Goal: Transaction & Acquisition: Book appointment/travel/reservation

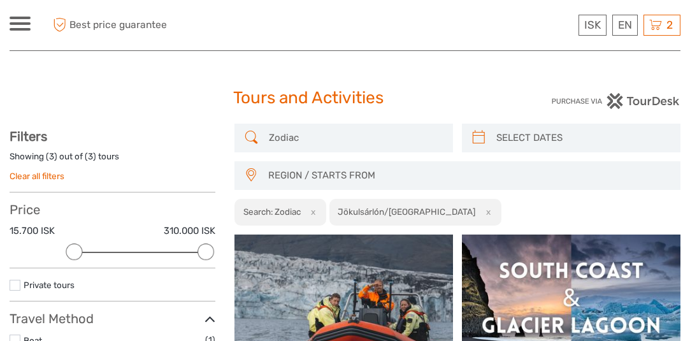
select select
click at [665, 22] on span "2" at bounding box center [669, 24] width 10 height 13
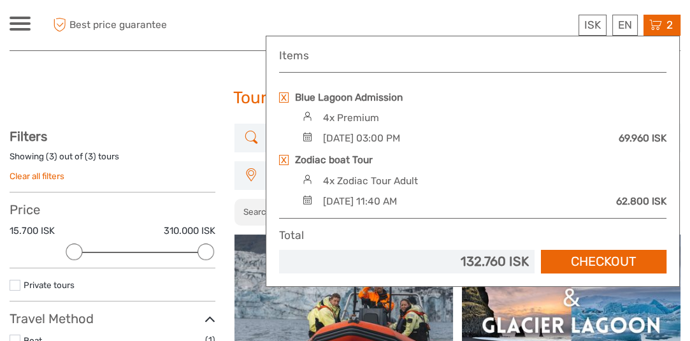
click at [665, 22] on span "2" at bounding box center [669, 24] width 10 height 13
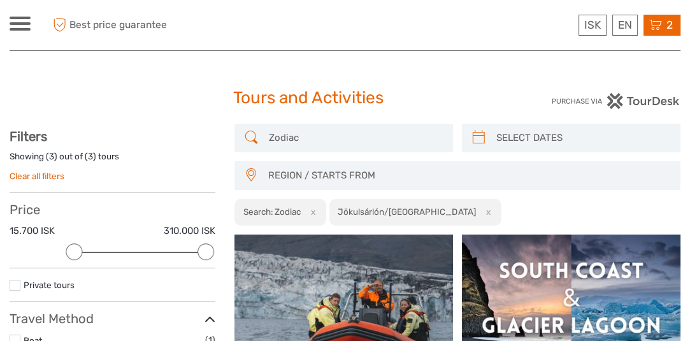
click at [665, 22] on span "2" at bounding box center [669, 24] width 10 height 13
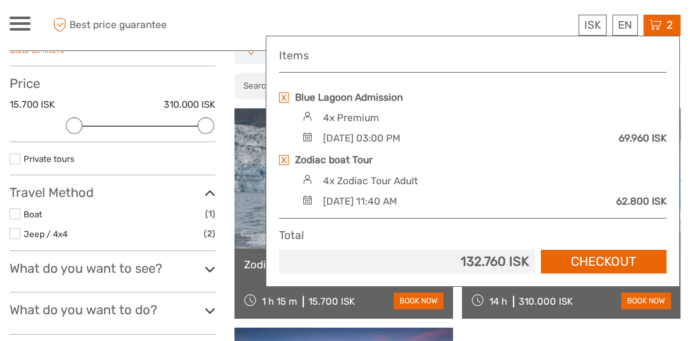
scroll to position [127, 0]
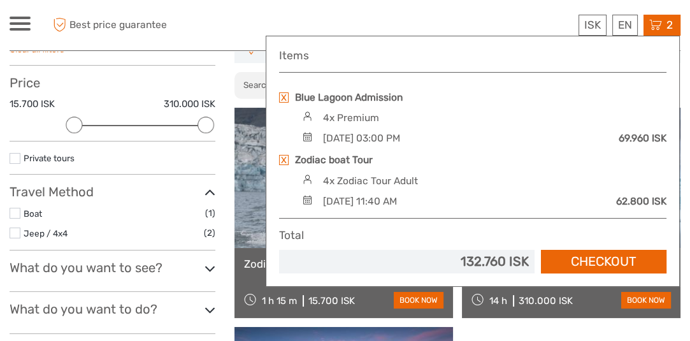
click at [284, 158] on link at bounding box center [284, 160] width 10 height 10
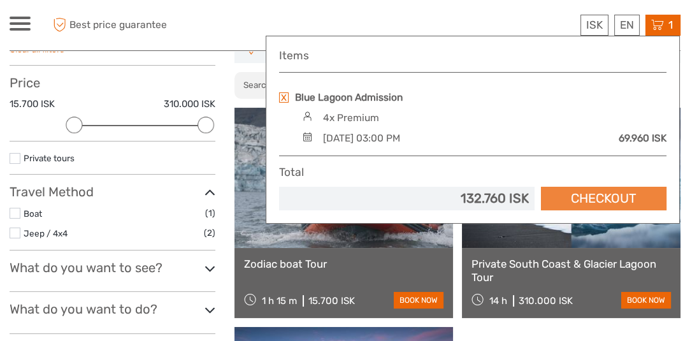
click at [627, 196] on link "Checkout" at bounding box center [603, 199] width 125 height 24
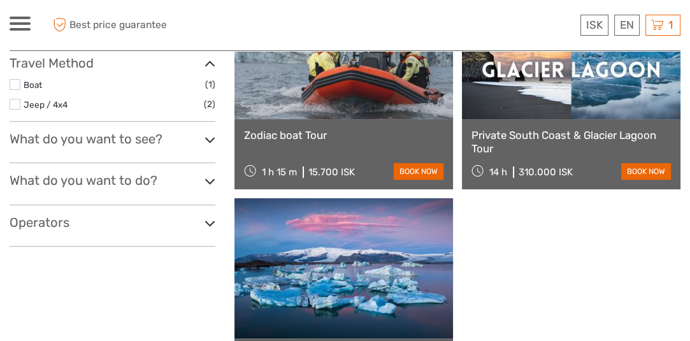
scroll to position [255, 0]
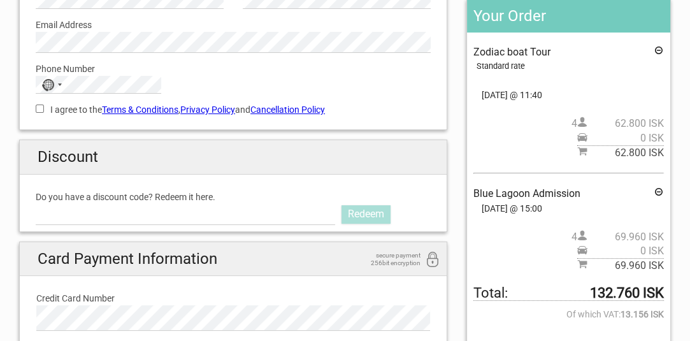
scroll to position [190, 0]
click at [180, 213] on input "Do you have a discount code? Redeem it here." at bounding box center [185, 213] width 299 height 20
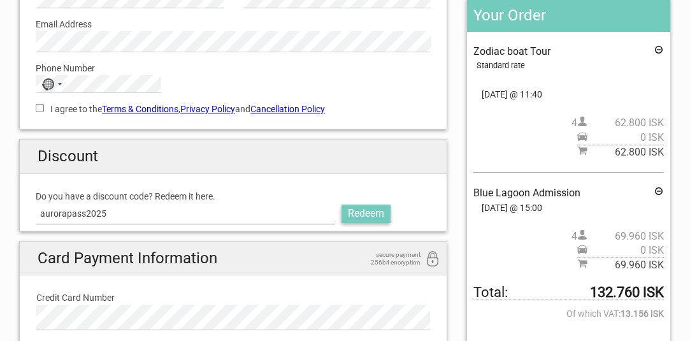
type input "aurorapass2025"
click at [381, 213] on link "Redeem" at bounding box center [365, 213] width 49 height 18
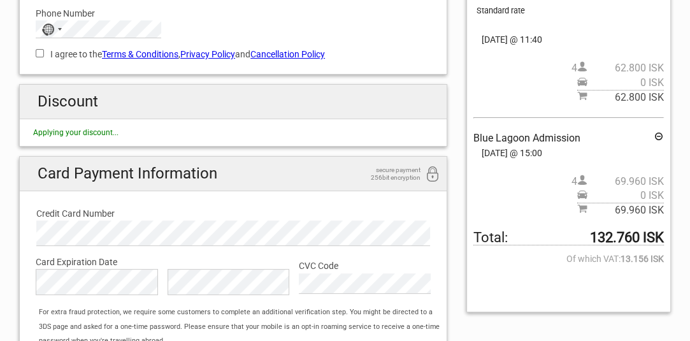
scroll to position [228, 0]
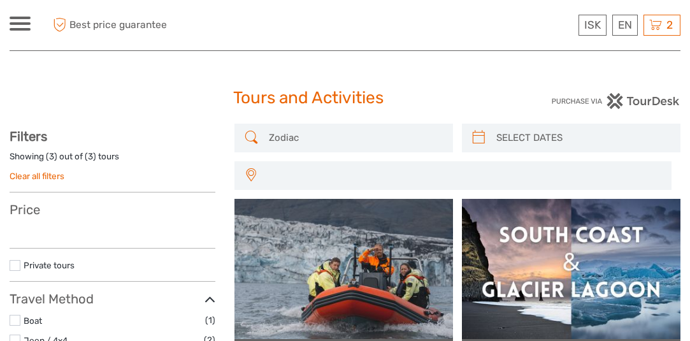
select select
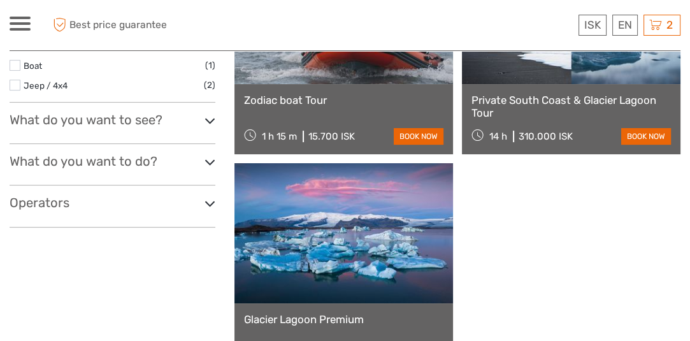
select select
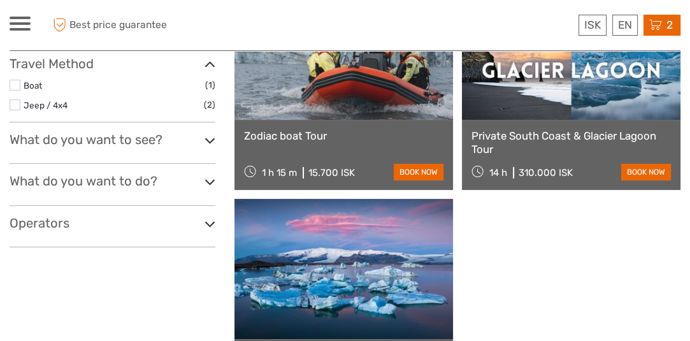
scroll to position [0, 0]
click at [649, 20] on icon at bounding box center [655, 25] width 13 height 16
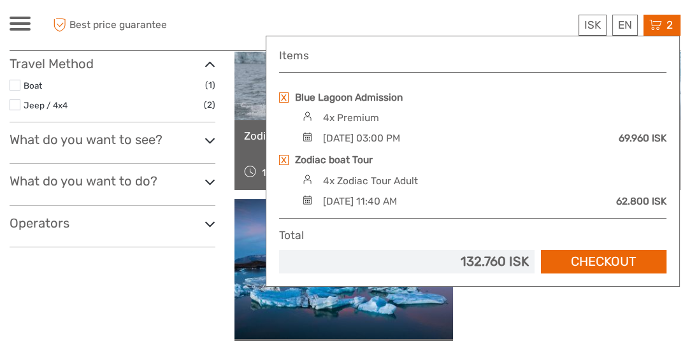
click at [283, 160] on link at bounding box center [284, 160] width 10 height 10
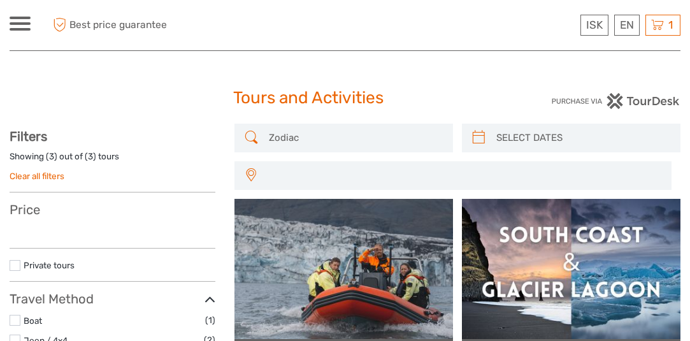
select select
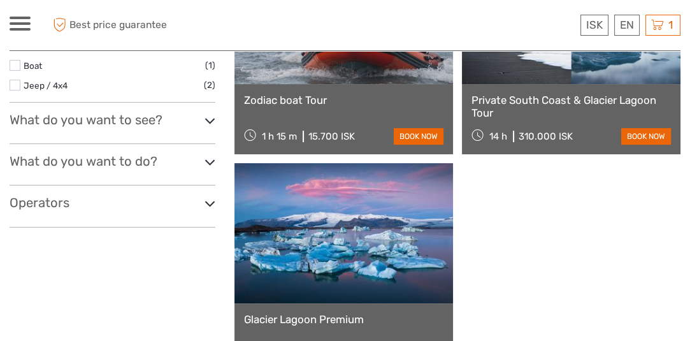
select select
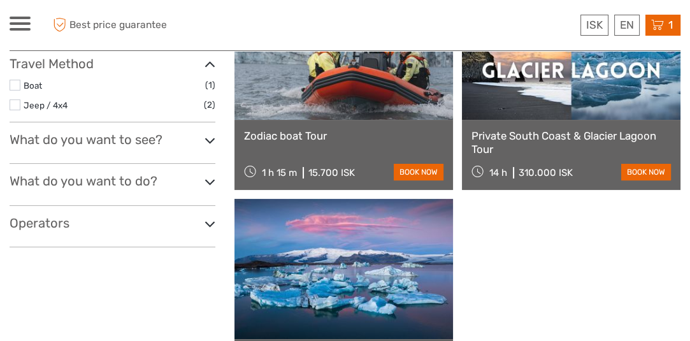
click at [660, 23] on icon at bounding box center [657, 25] width 13 height 16
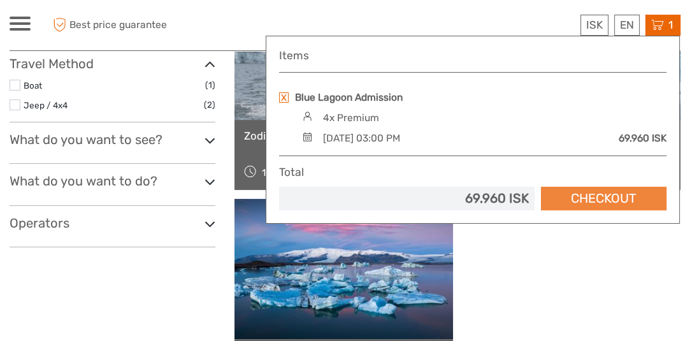
click at [594, 193] on link "Checkout" at bounding box center [603, 199] width 125 height 24
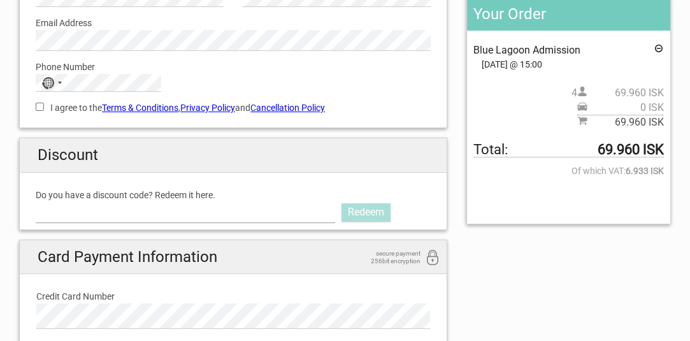
scroll to position [191, 0]
click at [190, 213] on input "Do you have a discount code? Redeem it here." at bounding box center [185, 212] width 299 height 20
type input "aurorapass2025"
click at [357, 203] on link "Redeem" at bounding box center [365, 212] width 49 height 18
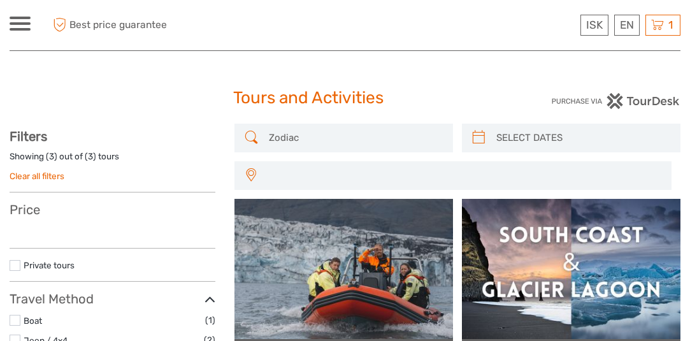
select select
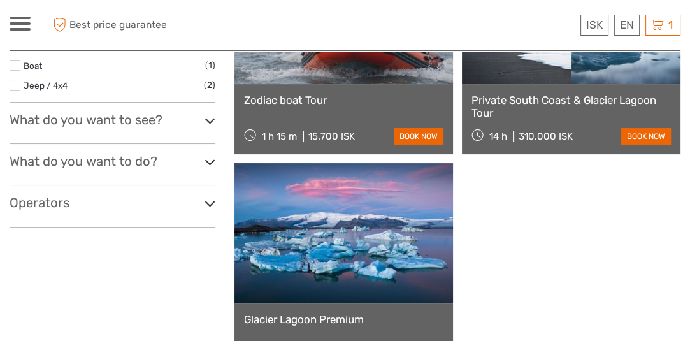
select select
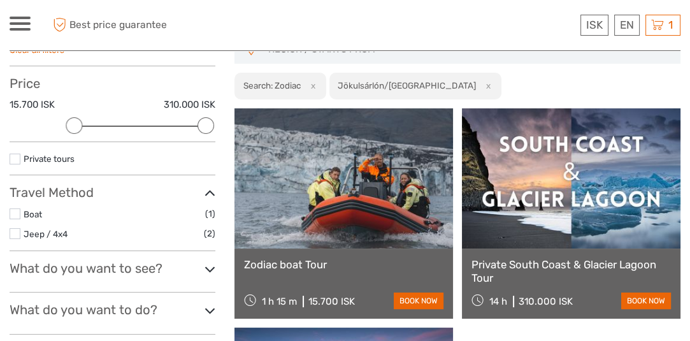
scroll to position [127, 0]
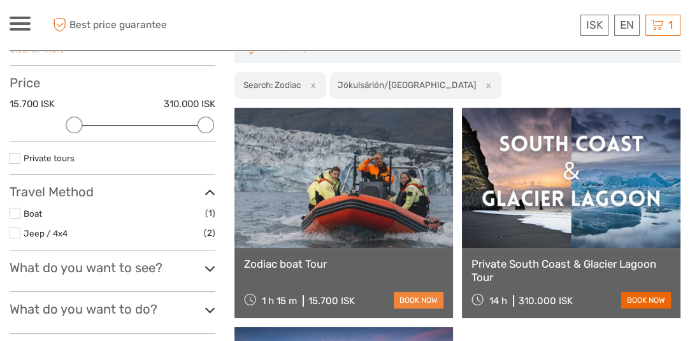
click at [408, 295] on link "book now" at bounding box center [418, 300] width 50 height 17
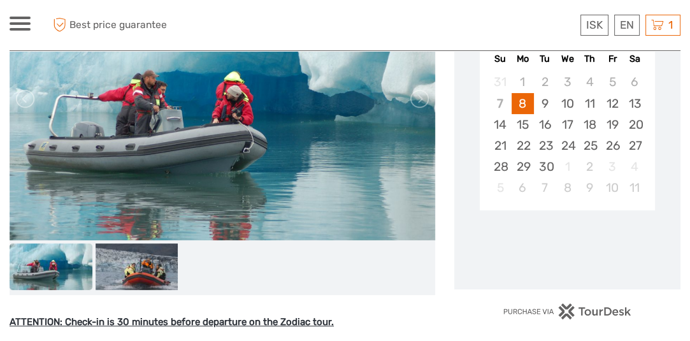
scroll to position [255, 0]
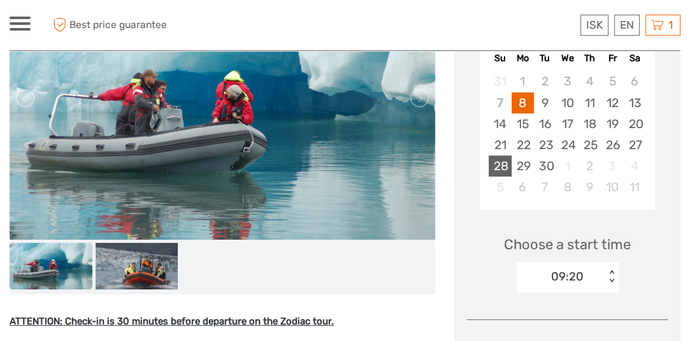
click at [504, 166] on div "28" at bounding box center [499, 165] width 22 height 21
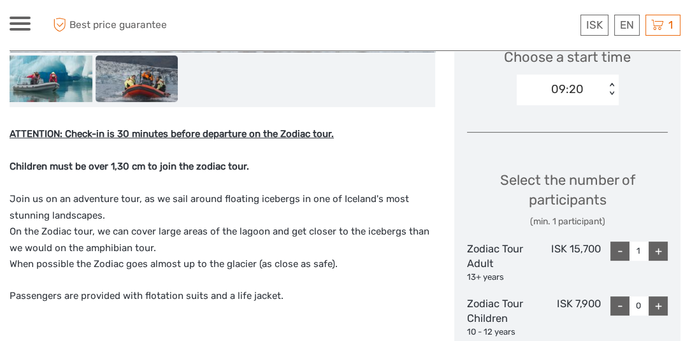
click at [611, 85] on div "< >" at bounding box center [611, 89] width 11 height 13
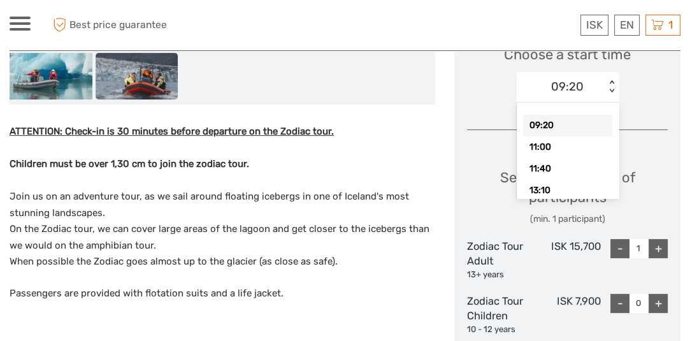
scroll to position [445, 0]
click at [659, 244] on div "+" at bounding box center [657, 247] width 19 height 19
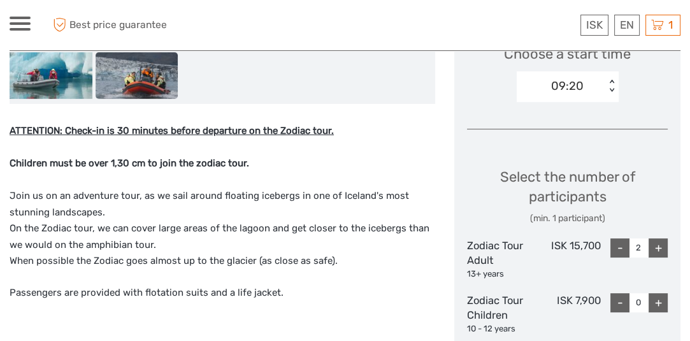
click at [659, 244] on div "+" at bounding box center [657, 247] width 19 height 19
click at [658, 183] on div "Select the number of participants (min. 1 participant)" at bounding box center [567, 196] width 201 height 58
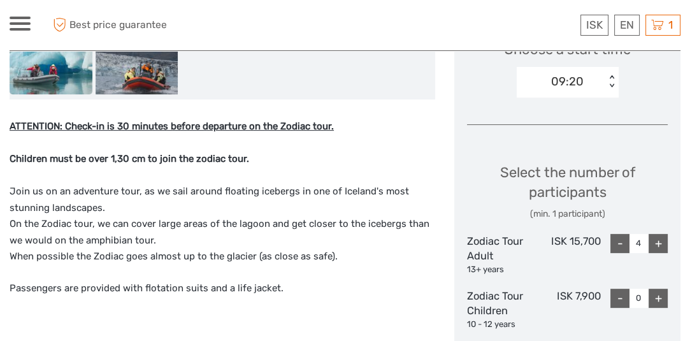
scroll to position [449, 0]
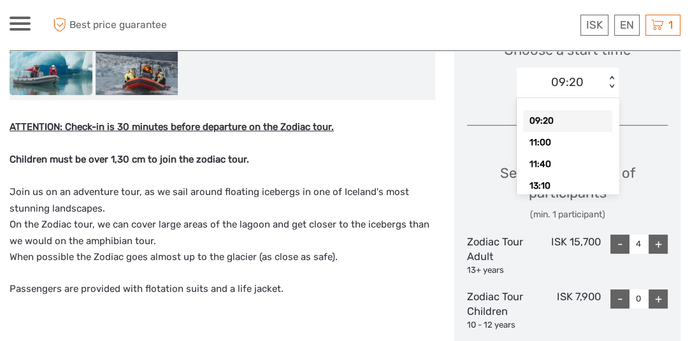
click at [609, 78] on div "< >" at bounding box center [611, 82] width 11 height 13
click at [583, 141] on div "11:00" at bounding box center [567, 143] width 89 height 22
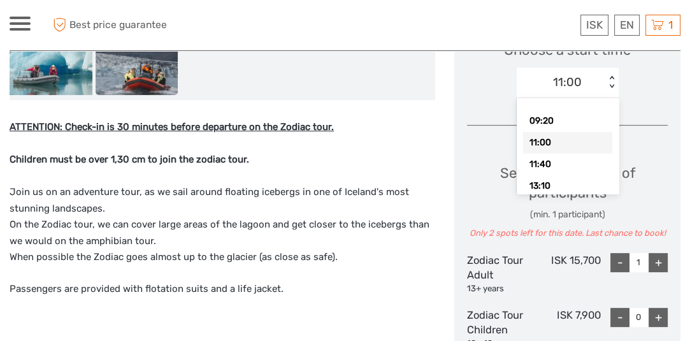
click at [614, 76] on div "< >" at bounding box center [611, 82] width 11 height 13
click at [576, 121] on div "09:20" at bounding box center [567, 121] width 89 height 22
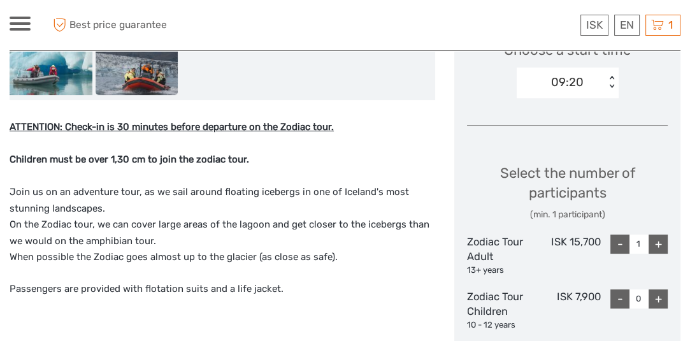
click at [611, 79] on div "< >" at bounding box center [611, 82] width 11 height 13
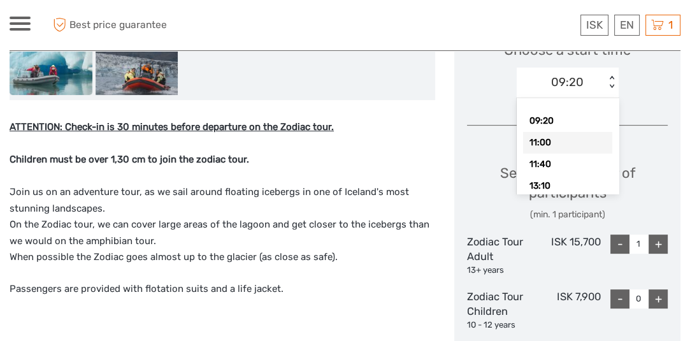
click at [547, 146] on div "11:00" at bounding box center [567, 143] width 89 height 22
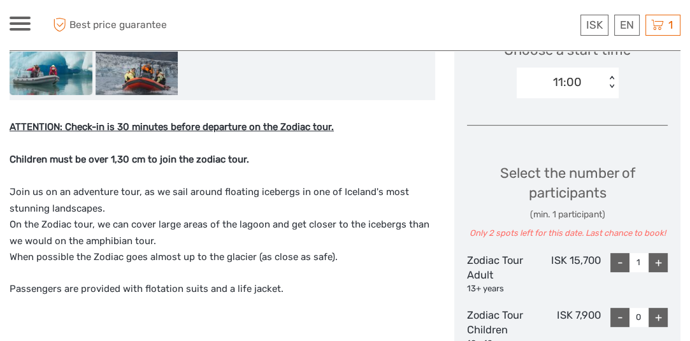
click at [611, 78] on div "< >" at bounding box center [611, 82] width 11 height 13
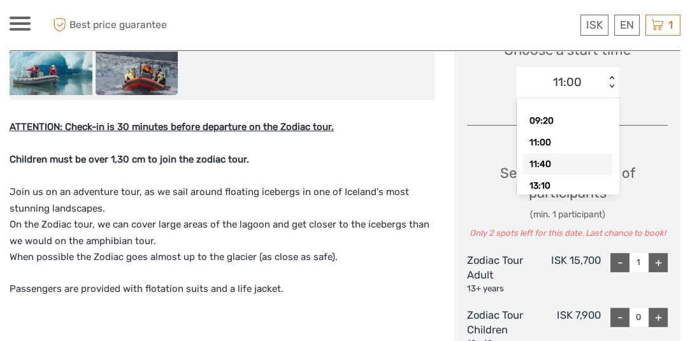
click at [569, 162] on div "11:40" at bounding box center [567, 164] width 89 height 22
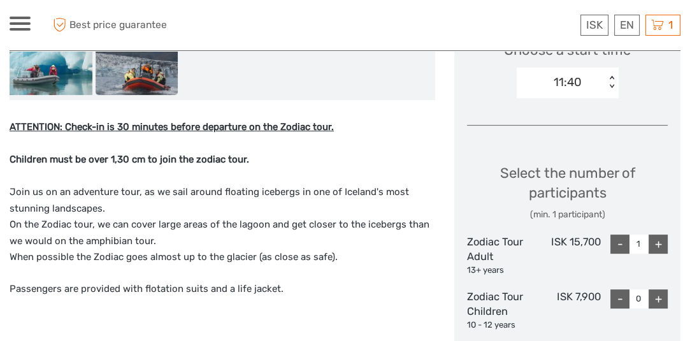
click at [660, 241] on div "+" at bounding box center [657, 243] width 19 height 19
click at [660, 239] on div "+" at bounding box center [657, 243] width 19 height 19
click at [611, 77] on div "< >" at bounding box center [611, 82] width 11 height 13
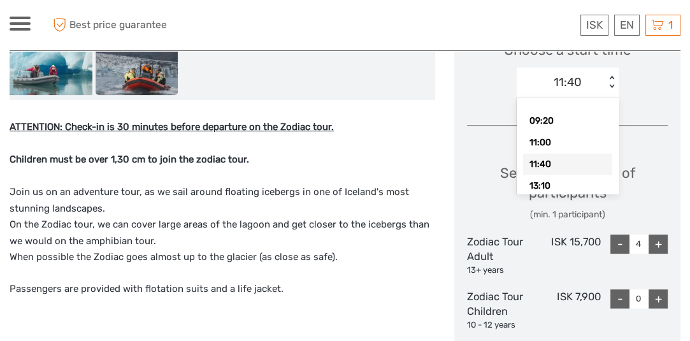
click at [581, 160] on div "11:40" at bounding box center [567, 164] width 89 height 22
click at [609, 76] on div "< >" at bounding box center [611, 82] width 11 height 13
click at [578, 121] on div "09:20" at bounding box center [567, 121] width 89 height 22
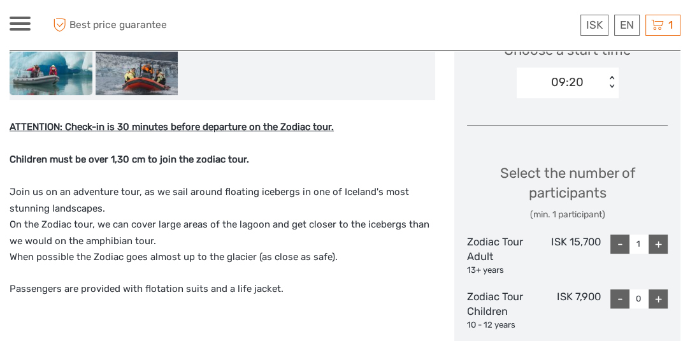
click at [660, 239] on div "+" at bounding box center [657, 243] width 19 height 19
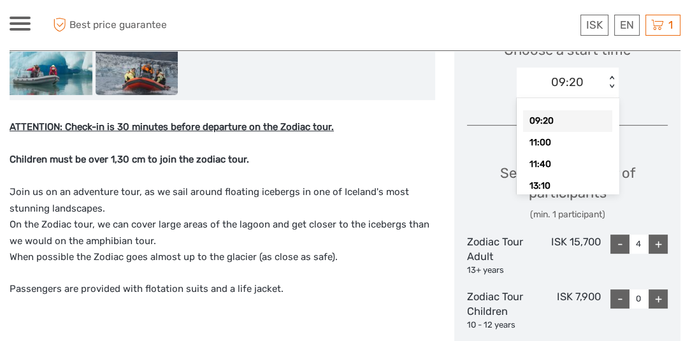
click at [611, 77] on div "< >" at bounding box center [611, 82] width 11 height 13
click at [576, 139] on div "11:00" at bounding box center [567, 143] width 89 height 22
type input "1"
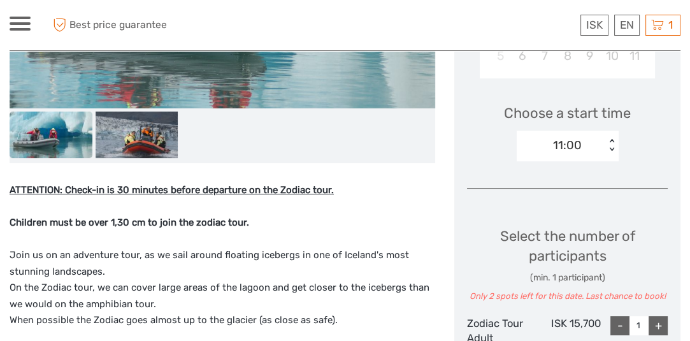
scroll to position [385, 0]
